Goal: Go to known website: Access a specific website the user already knows

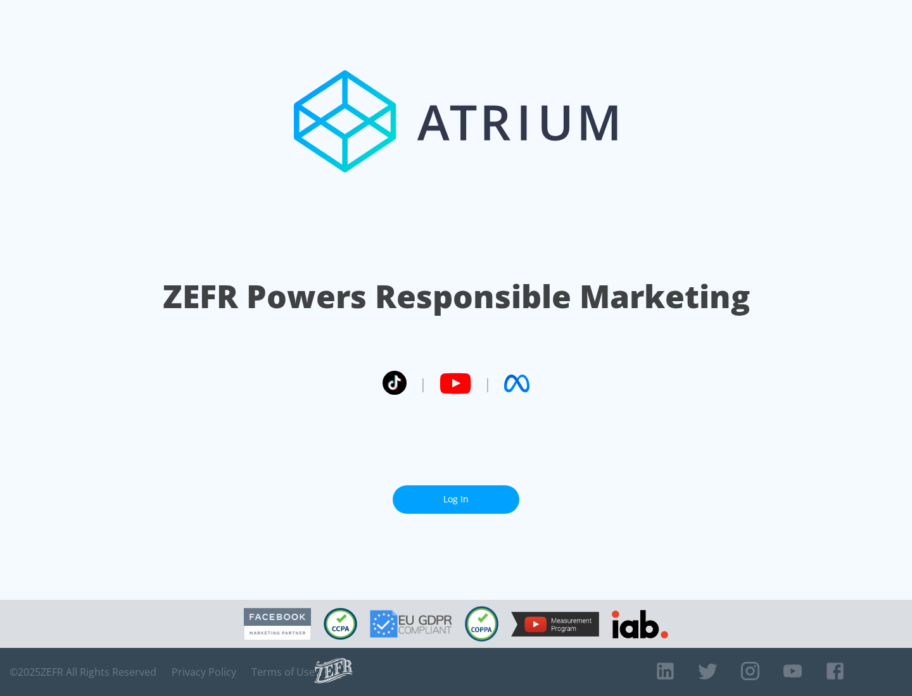
click at [456, 499] on link "Log In" at bounding box center [455, 500] width 127 height 28
